Goal: Transaction & Acquisition: Purchase product/service

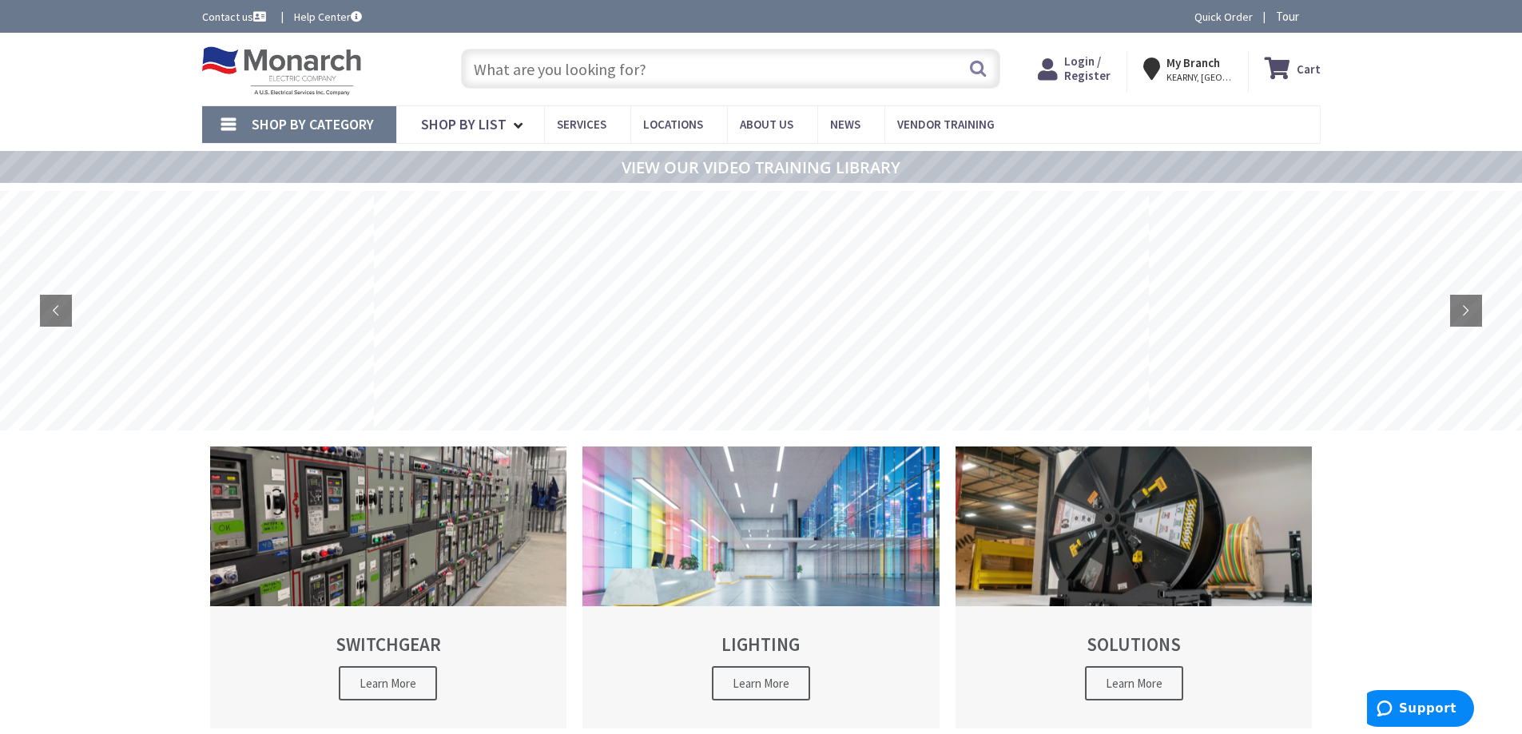
click at [1095, 84] on div "Login / Register Login" at bounding box center [1075, 71] width 105 height 42
click at [1095, 74] on span "Login / Register" at bounding box center [1087, 69] width 46 height 30
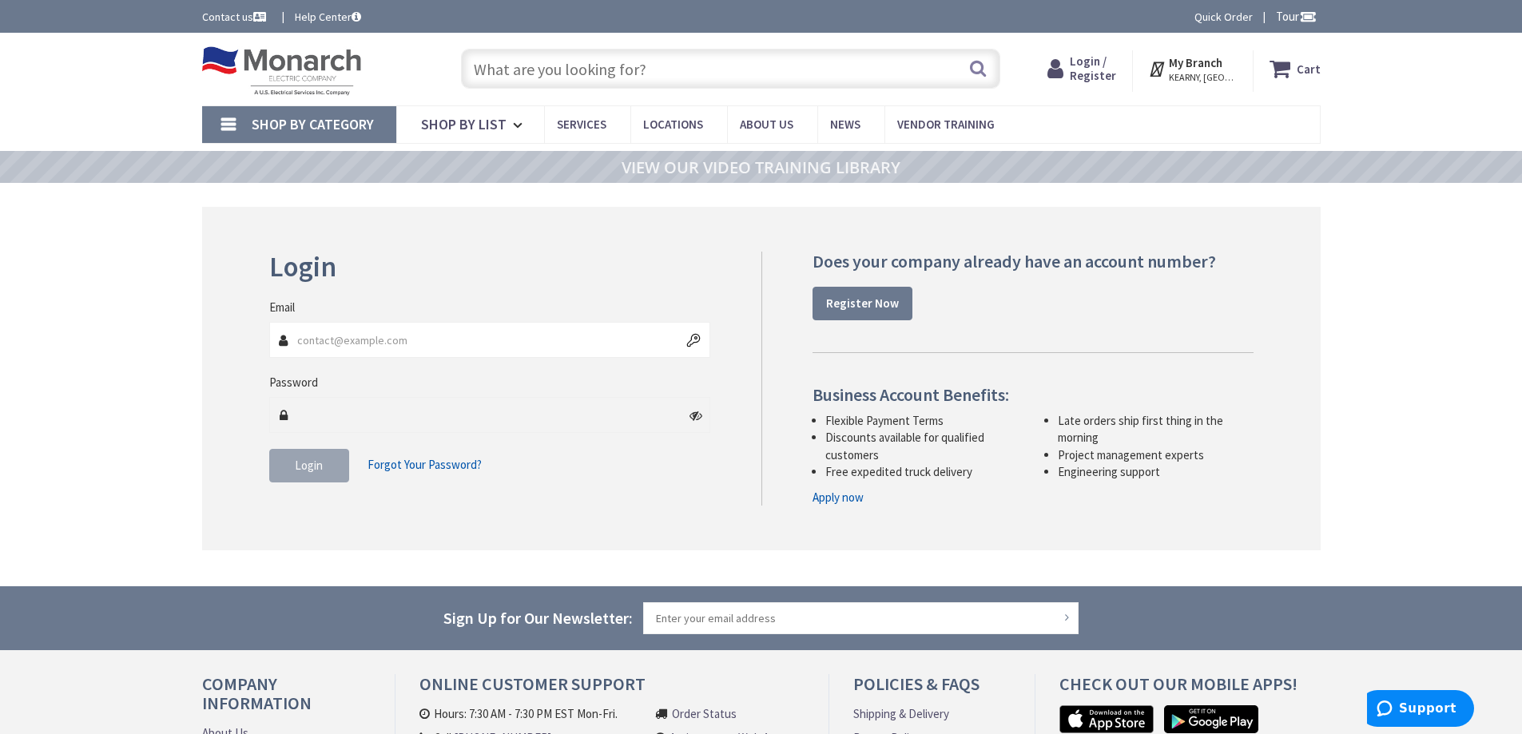
click at [451, 336] on input "Email" at bounding box center [490, 340] width 442 height 36
type input "[EMAIL_ADDRESS][DOMAIN_NAME]"
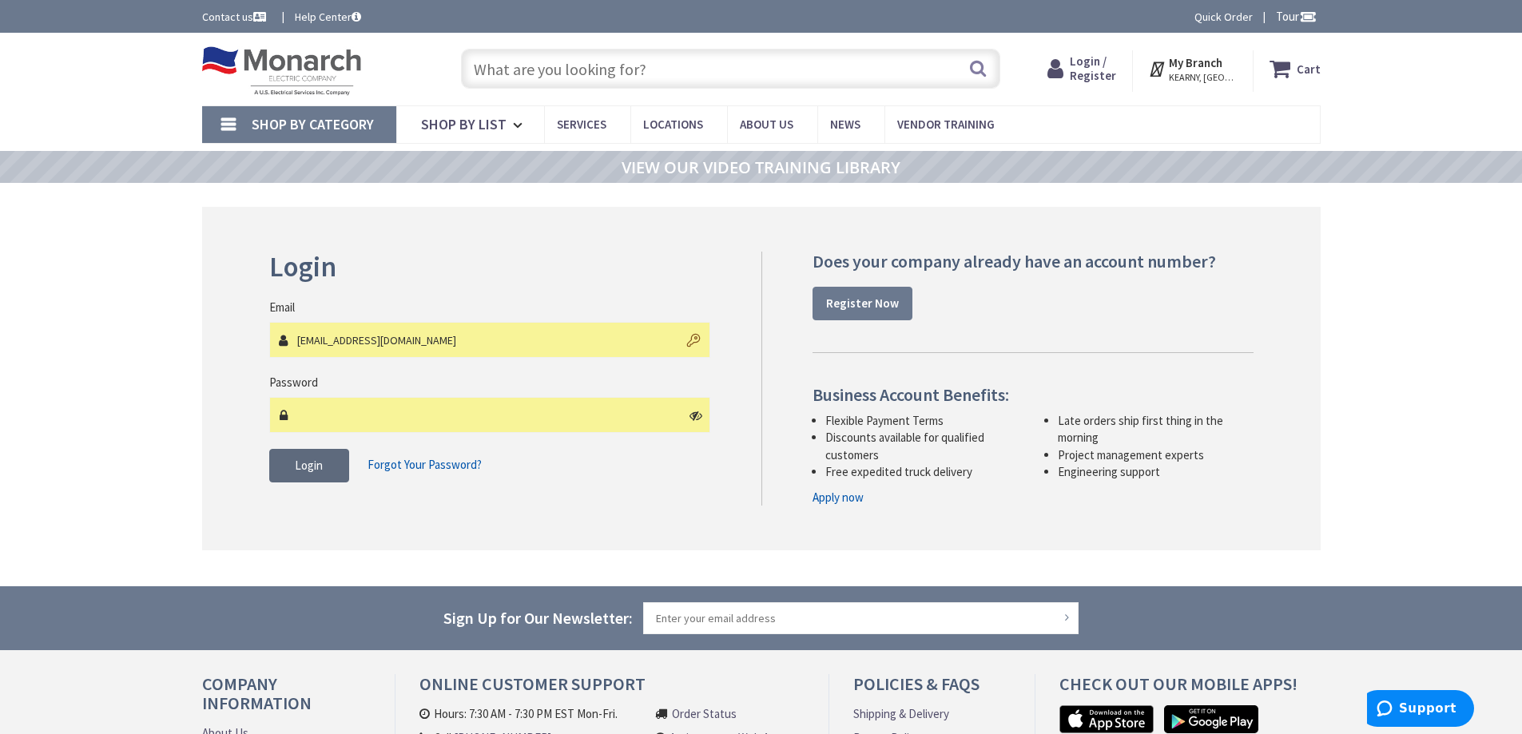
click at [311, 465] on span "Login" at bounding box center [309, 465] width 28 height 15
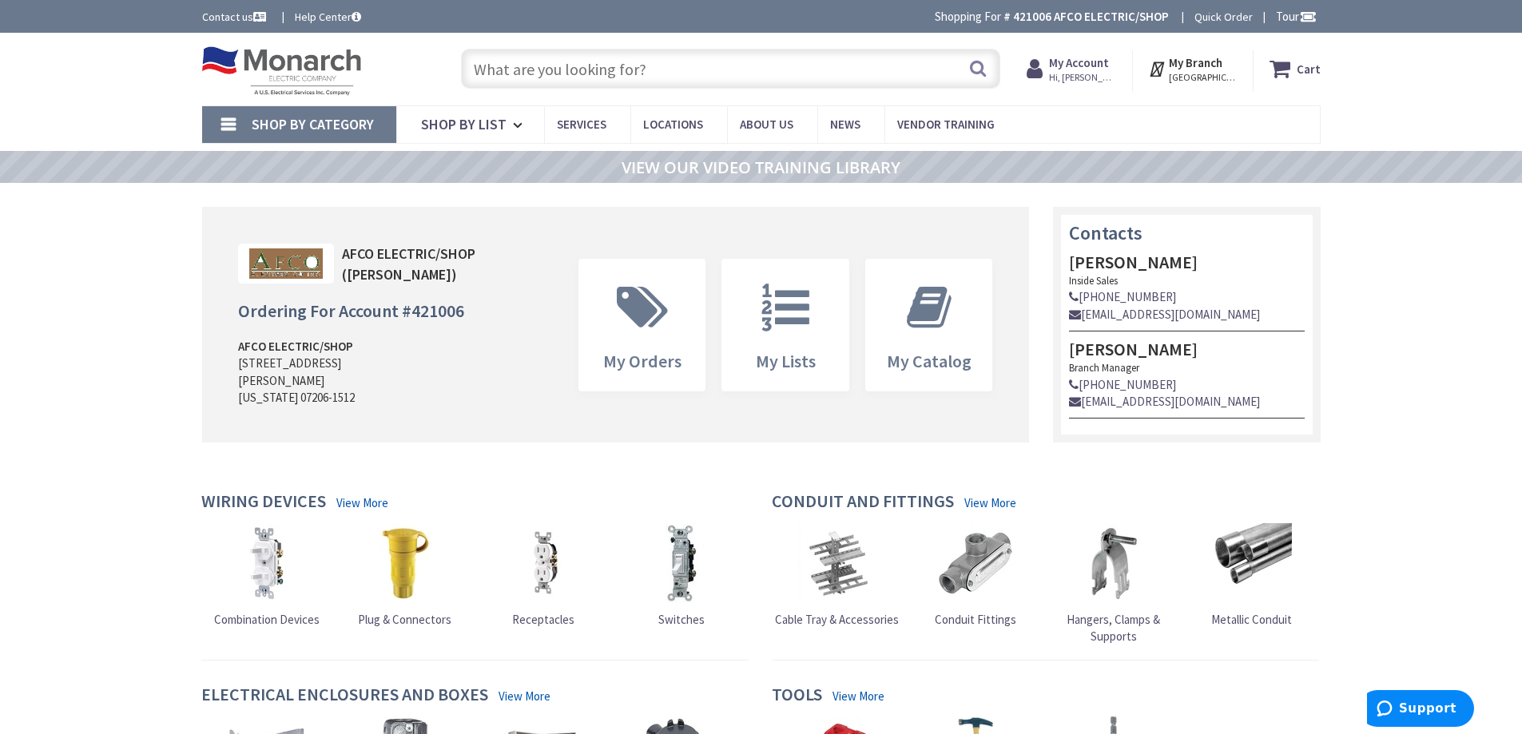
click at [519, 74] on input "text" at bounding box center [730, 69] width 539 height 40
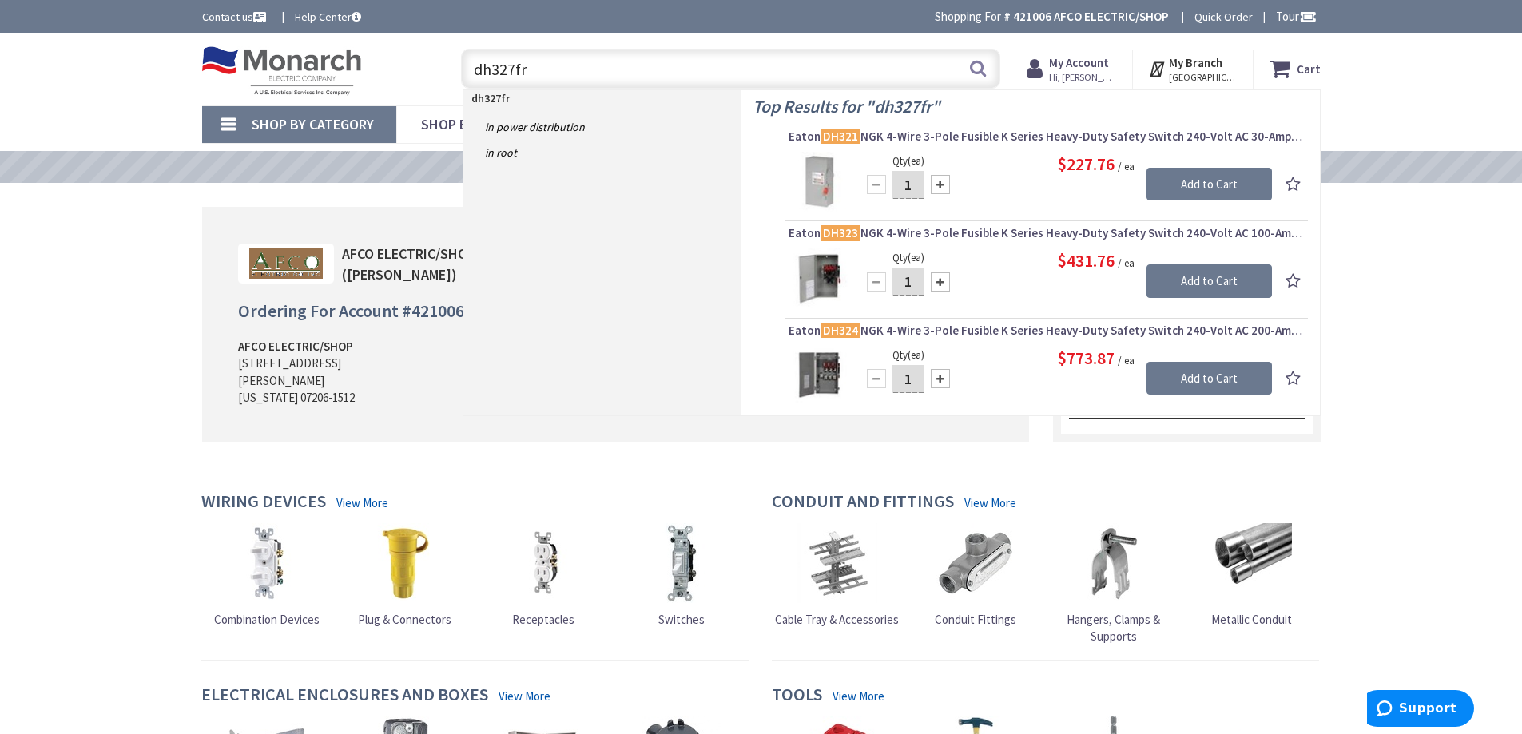
type input "dh327frk"
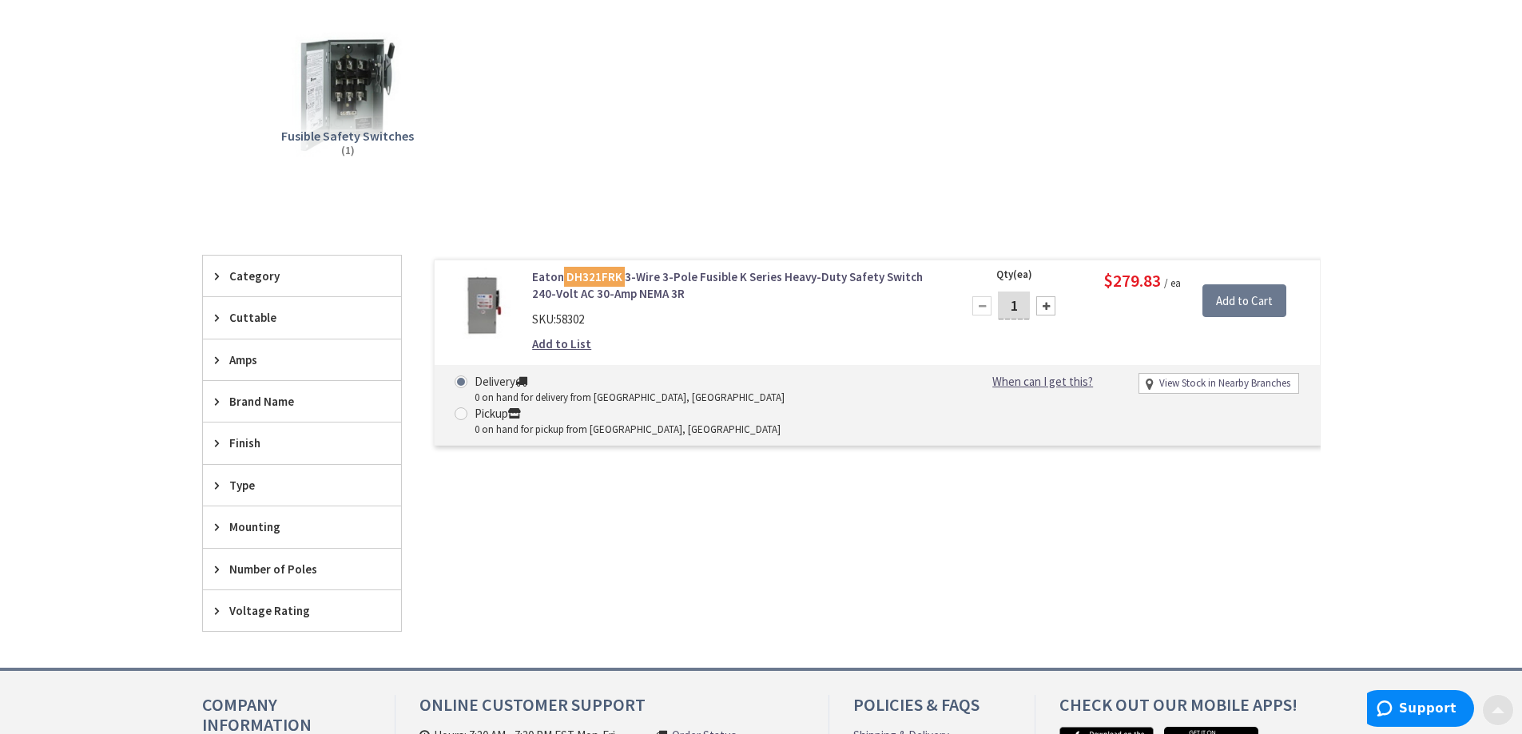
scroll to position [240, 0]
